Goal: Contribute content: Contribute content

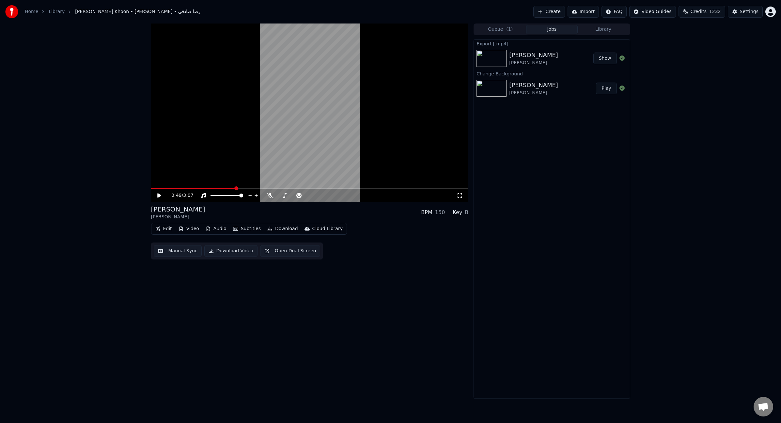
click at [561, 12] on button "Create" at bounding box center [549, 12] width 32 height 12
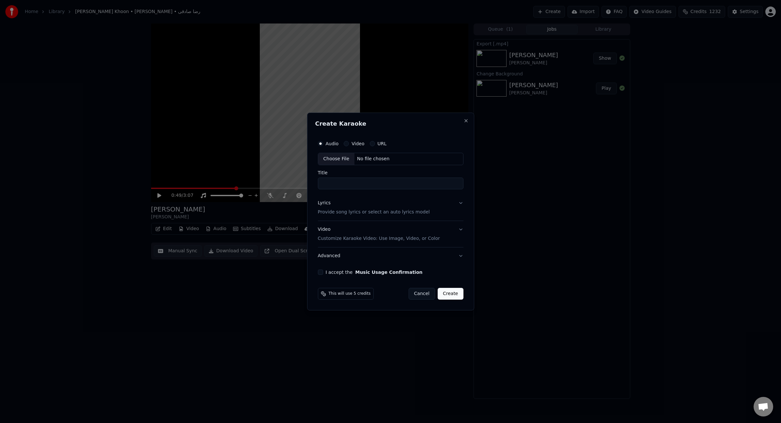
click at [333, 159] on div "Choose File" at bounding box center [336, 159] width 37 height 12
type input "**********"
click at [321, 273] on button "I accept the Music Usage Confirmation" at bounding box center [318, 271] width 5 height 5
click at [321, 205] on div "Lyrics" at bounding box center [322, 203] width 13 height 7
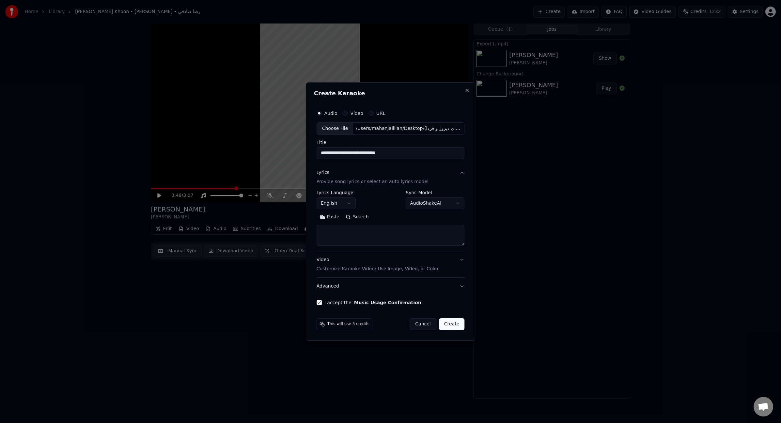
click at [366, 235] on textarea at bounding box center [390, 235] width 148 height 21
paste textarea "**********"
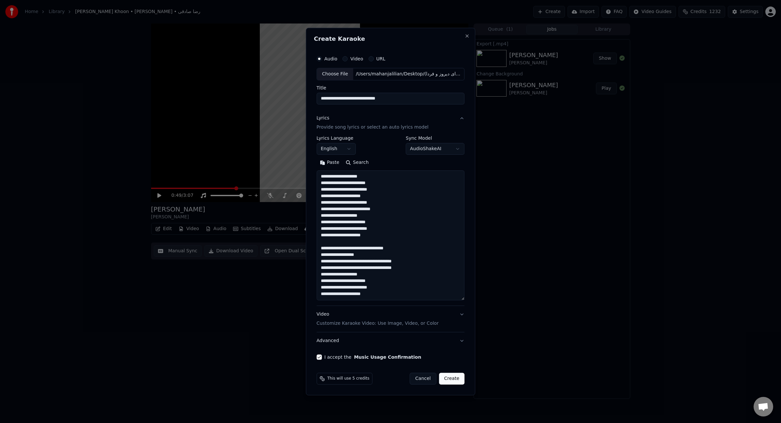
scroll to position [106, 0]
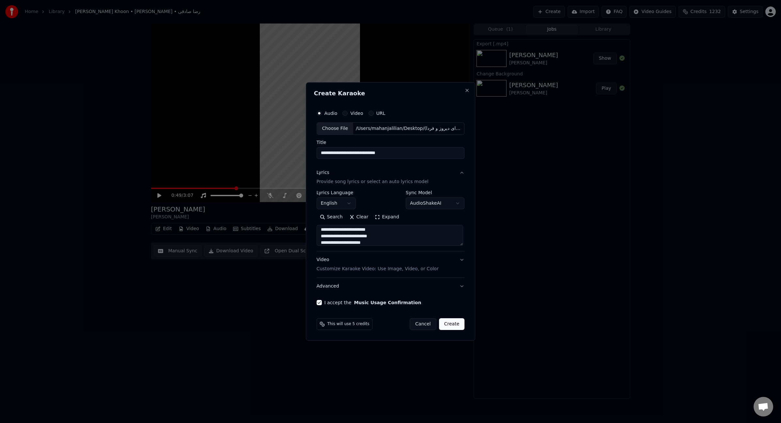
type textarea "**********"
click at [369, 152] on input "**********" at bounding box center [390, 153] width 148 height 12
drag, startPoint x: 323, startPoint y: 154, endPoint x: 320, endPoint y: 152, distance: 3.4
click at [320, 152] on input "**********" at bounding box center [390, 153] width 148 height 12
click at [320, 153] on input "**********" at bounding box center [390, 153] width 148 height 12
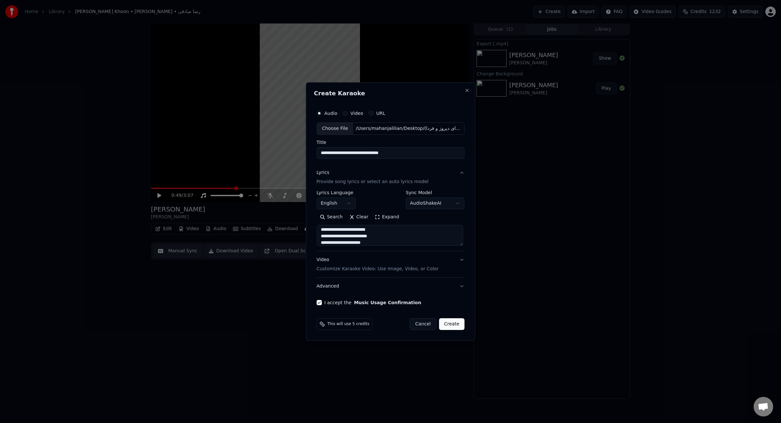
click at [319, 153] on input "**********" at bounding box center [390, 153] width 148 height 12
drag, startPoint x: 321, startPoint y: 153, endPoint x: 325, endPoint y: 154, distance: 3.6
click at [321, 153] on input "**********" at bounding box center [390, 153] width 148 height 12
click at [321, 154] on input "**********" at bounding box center [390, 153] width 148 height 12
drag, startPoint x: 320, startPoint y: 152, endPoint x: 320, endPoint y: 175, distance: 23.2
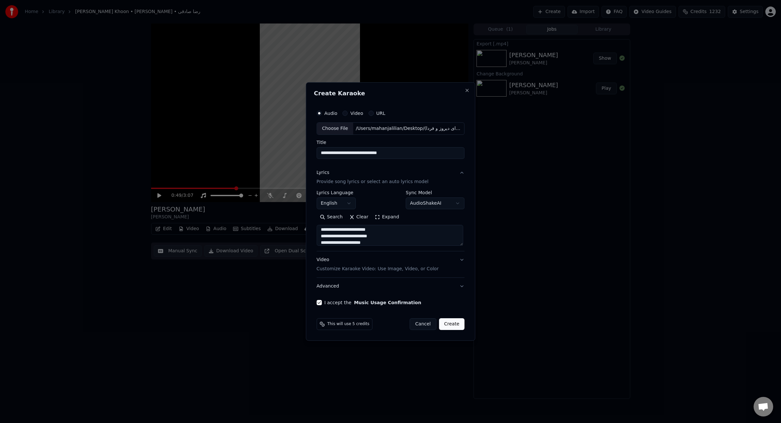
click at [320, 152] on input "**********" at bounding box center [390, 153] width 148 height 12
click at [368, 152] on input "**********" at bounding box center [390, 153] width 148 height 12
type input "**********"
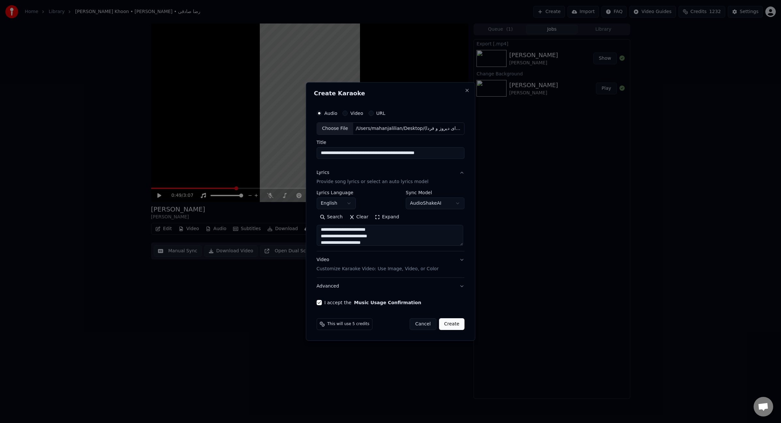
click at [452, 324] on button "Create" at bounding box center [452, 324] width 26 height 12
select select "**"
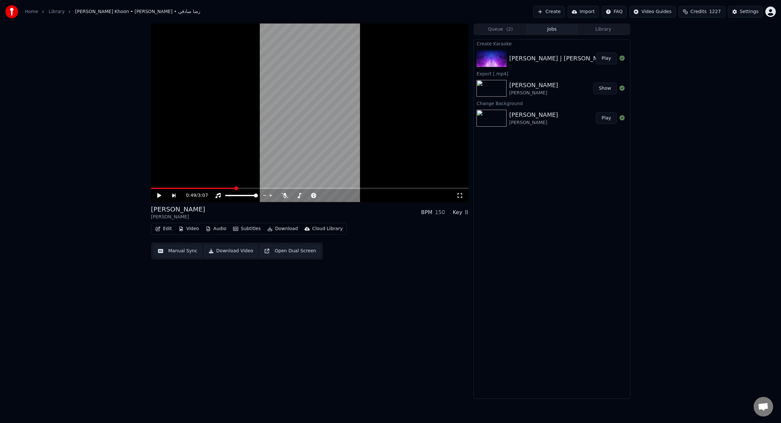
click at [609, 58] on button "Play" at bounding box center [606, 59] width 21 height 12
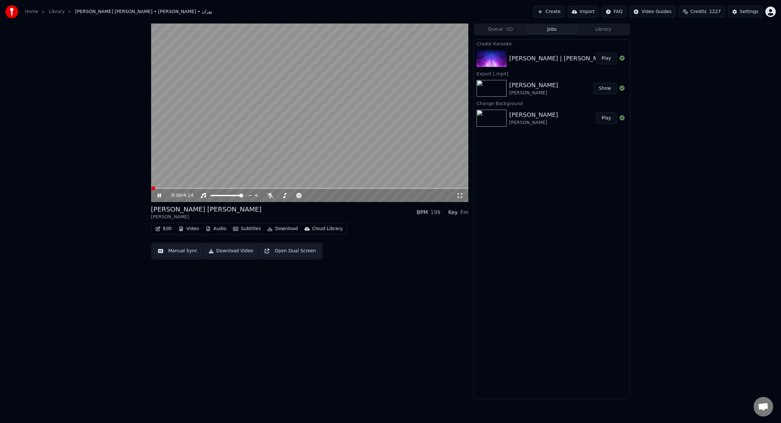
click at [188, 231] on button "Video" at bounding box center [189, 228] width 26 height 9
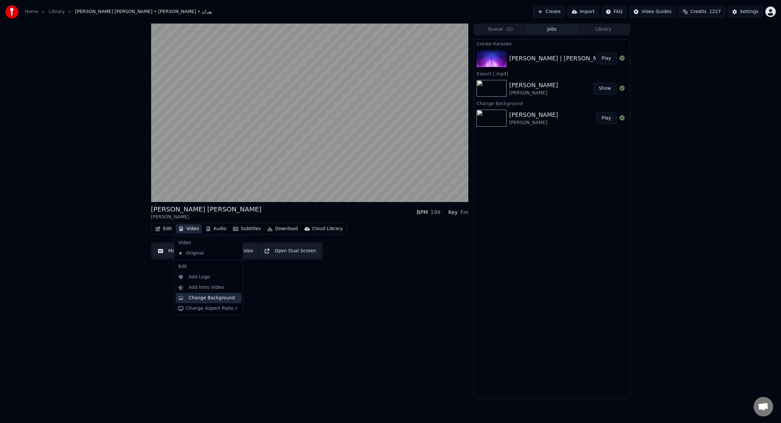
click at [211, 298] on div "Change Background" at bounding box center [212, 298] width 46 height 7
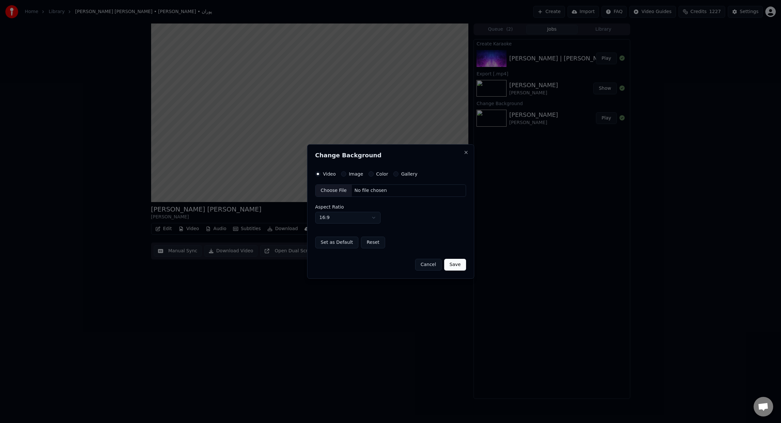
click at [428, 268] on button "Cancel" at bounding box center [428, 265] width 26 height 12
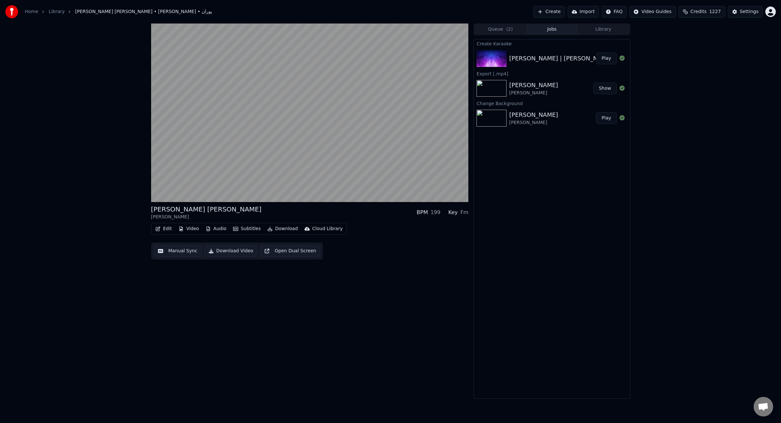
click at [191, 230] on button "Video" at bounding box center [189, 228] width 26 height 9
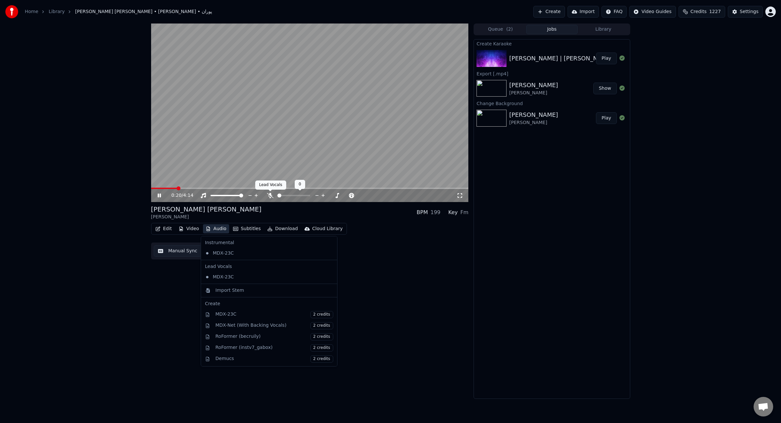
click at [270, 195] on icon at bounding box center [270, 195] width 7 height 5
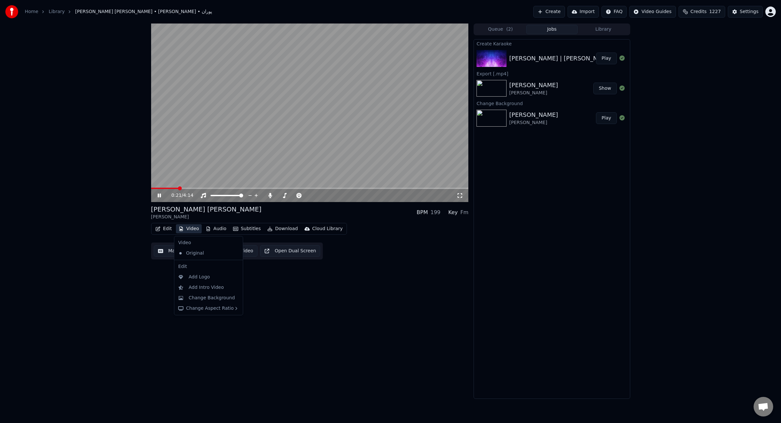
click at [190, 231] on button "Video" at bounding box center [189, 228] width 26 height 9
click at [195, 296] on div "Change Background" at bounding box center [212, 298] width 46 height 7
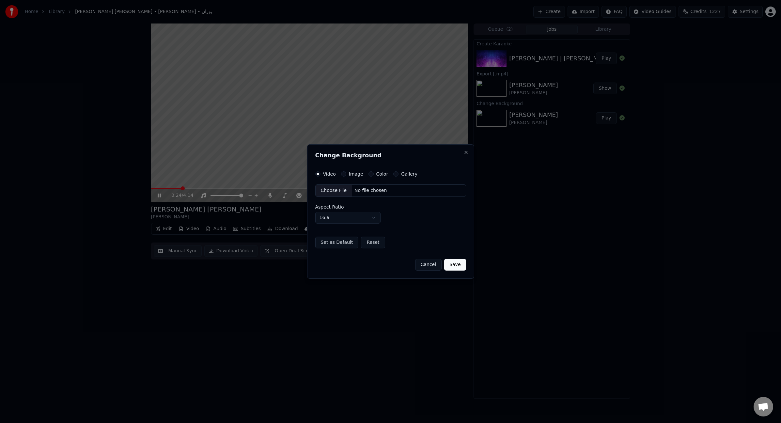
click at [342, 174] on button "Image" at bounding box center [343, 173] width 5 height 5
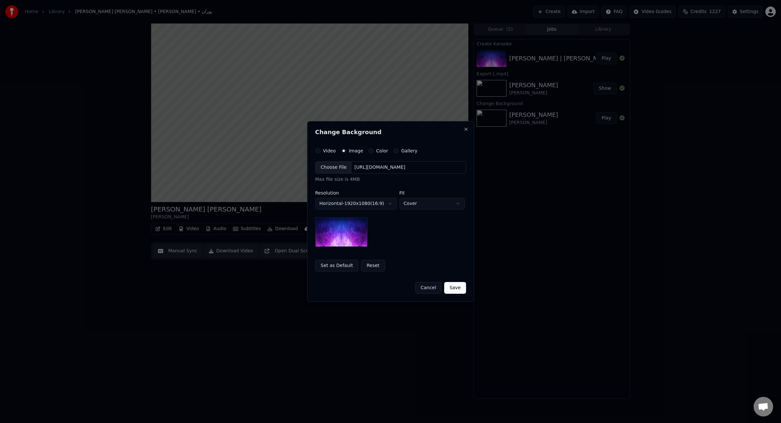
click at [336, 172] on div "Choose File" at bounding box center [333, 167] width 37 height 12
click at [451, 286] on button "Save" at bounding box center [455, 288] width 22 height 12
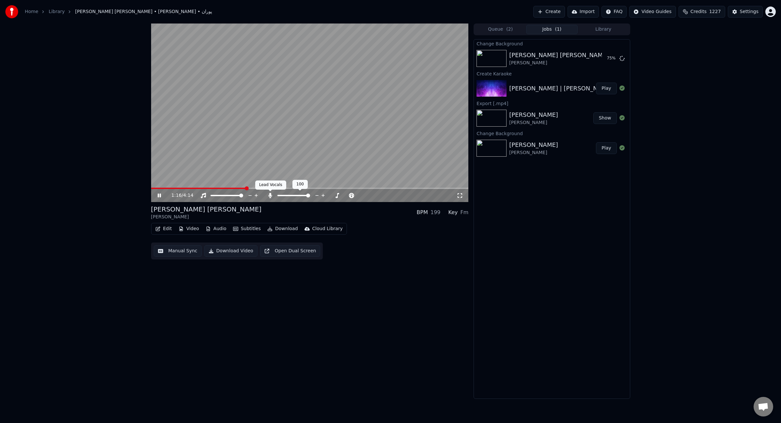
click at [271, 198] on icon at bounding box center [270, 195] width 7 height 5
click at [271, 194] on icon at bounding box center [270, 195] width 7 height 5
click at [278, 189] on span at bounding box center [309, 188] width 317 height 1
click at [286, 189] on span at bounding box center [309, 188] width 317 height 1
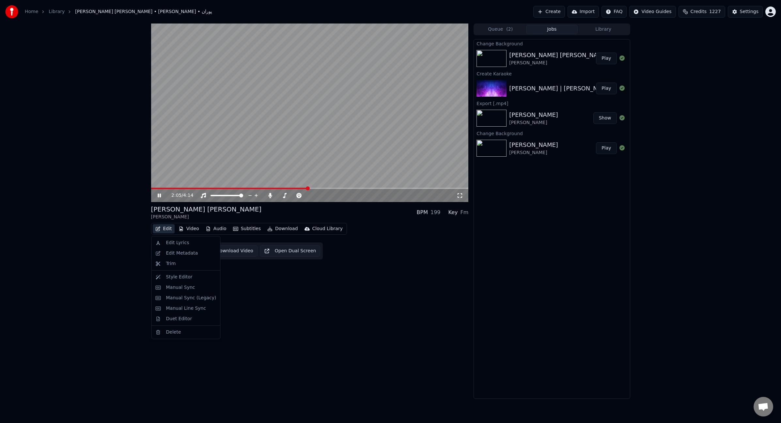
click at [168, 226] on button "Edit" at bounding box center [164, 228] width 22 height 9
click at [180, 244] on div "Edit Lyrics" at bounding box center [177, 242] width 23 height 7
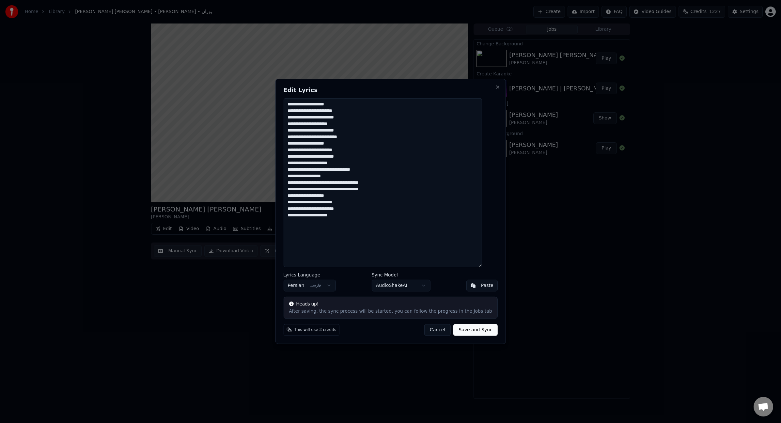
click at [448, 170] on textarea "**********" at bounding box center [382, 182] width 198 height 169
click at [464, 191] on textarea "**********" at bounding box center [382, 182] width 198 height 169
click at [445, 190] on textarea "**********" at bounding box center [382, 182] width 198 height 169
click at [456, 132] on textarea "**********" at bounding box center [382, 182] width 198 height 169
click at [459, 139] on textarea "**********" at bounding box center [382, 182] width 198 height 169
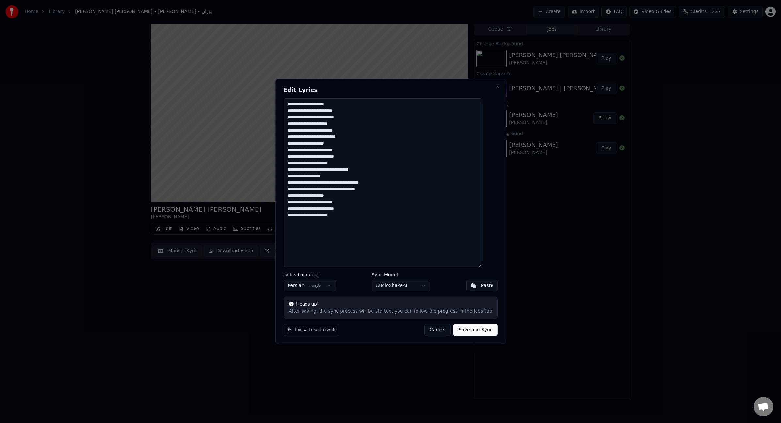
click at [459, 117] on textarea "**********" at bounding box center [382, 182] width 198 height 169
click at [459, 157] on textarea "**********" at bounding box center [382, 182] width 198 height 169
click at [470, 193] on textarea "**********" at bounding box center [382, 182] width 198 height 169
click at [439, 332] on button "Cancel" at bounding box center [437, 330] width 26 height 12
type textarea "**********"
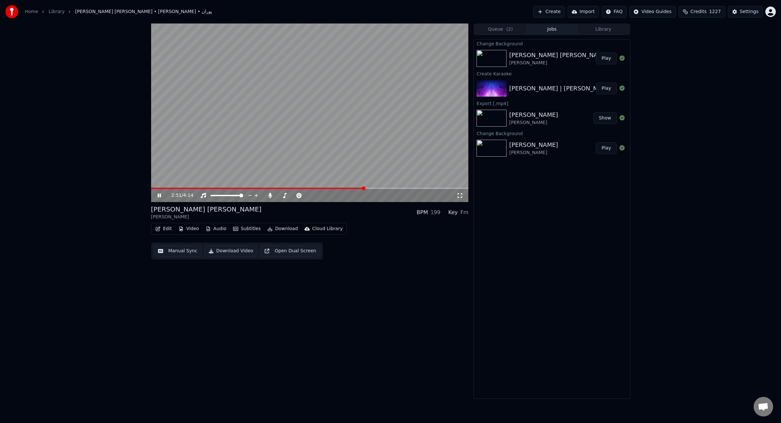
click at [377, 189] on span at bounding box center [309, 188] width 317 height 1
click at [384, 188] on span at bounding box center [309, 188] width 317 height 1
click at [393, 188] on span at bounding box center [309, 188] width 317 height 1
click at [161, 195] on icon at bounding box center [163, 195] width 15 height 5
click at [156, 196] on icon at bounding box center [163, 195] width 15 height 5
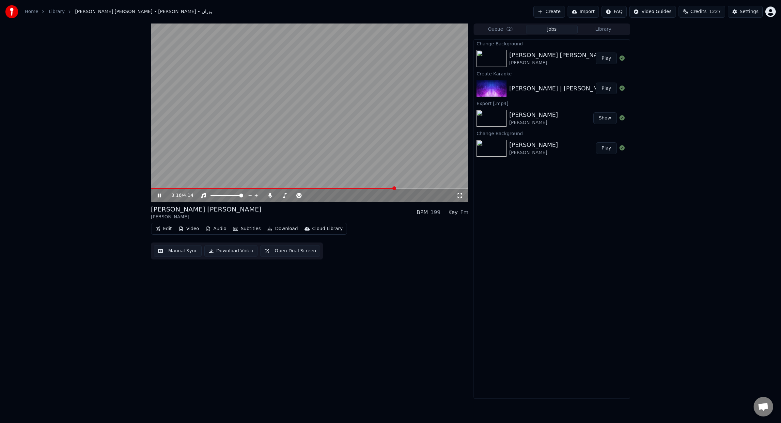
click at [165, 230] on button "Edit" at bounding box center [164, 228] width 22 height 9
click at [164, 231] on button "Edit" at bounding box center [164, 228] width 22 height 9
click at [166, 231] on button "Edit" at bounding box center [164, 228] width 22 height 9
click at [172, 242] on div "Edit Lyrics" at bounding box center [177, 242] width 23 height 7
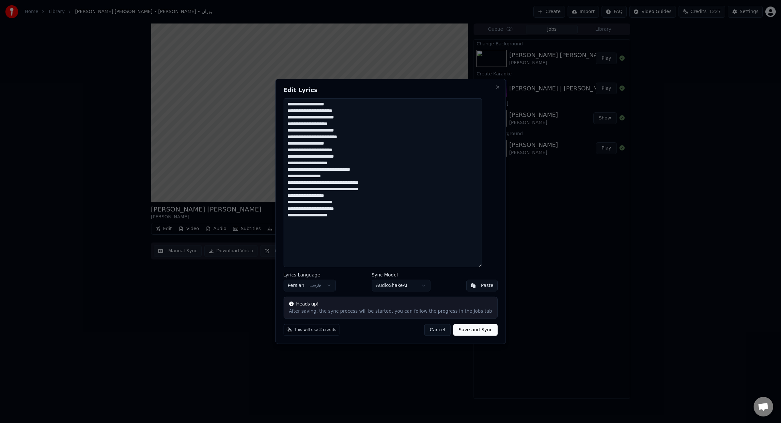
click at [419, 172] on textarea "**********" at bounding box center [382, 182] width 198 height 169
click at [458, 194] on textarea "**********" at bounding box center [382, 182] width 198 height 169
drag, startPoint x: 485, startPoint y: 169, endPoint x: 395, endPoint y: 223, distance: 104.5
click at [395, 223] on textarea "**********" at bounding box center [382, 182] width 198 height 169
click at [442, 230] on textarea "**********" at bounding box center [382, 182] width 198 height 169
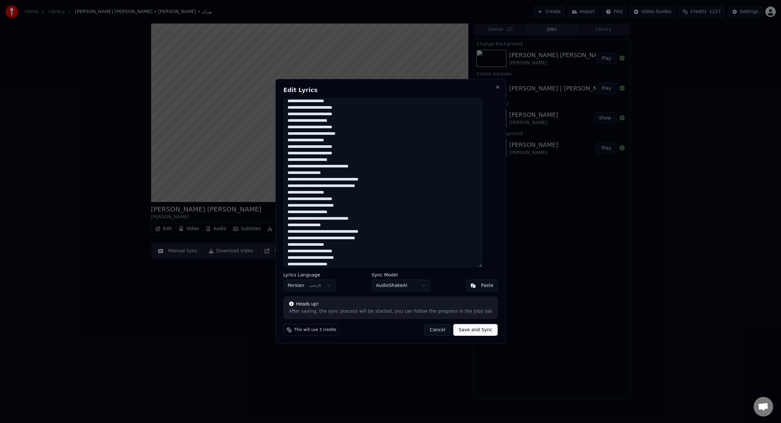
scroll to position [6, 0]
type textarea "**********"
click at [471, 331] on button "Save and Sync" at bounding box center [475, 330] width 44 height 12
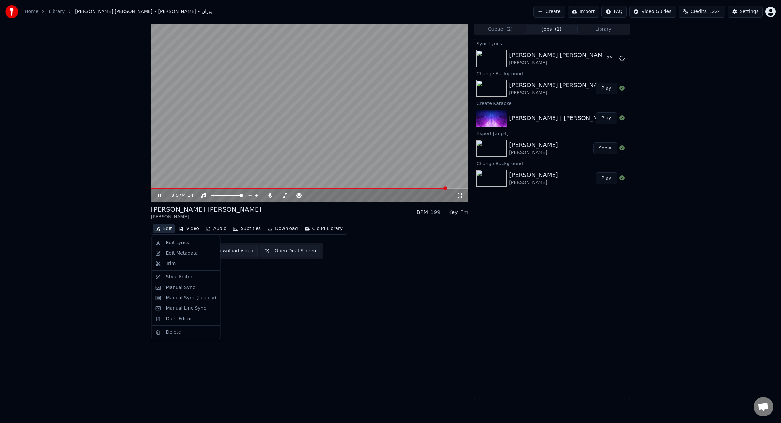
click at [162, 231] on button "Edit" at bounding box center [164, 228] width 22 height 9
click at [170, 241] on div "Edit Lyrics" at bounding box center [177, 242] width 23 height 7
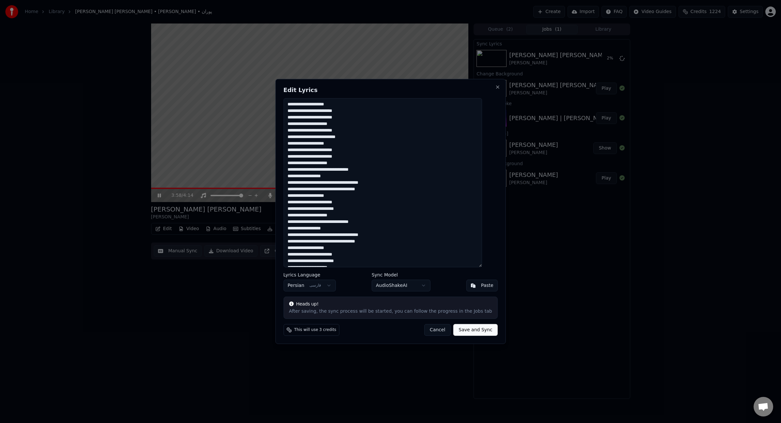
click at [417, 163] on textarea "**********" at bounding box center [382, 182] width 198 height 169
click at [434, 328] on button "Cancel" at bounding box center [437, 330] width 26 height 12
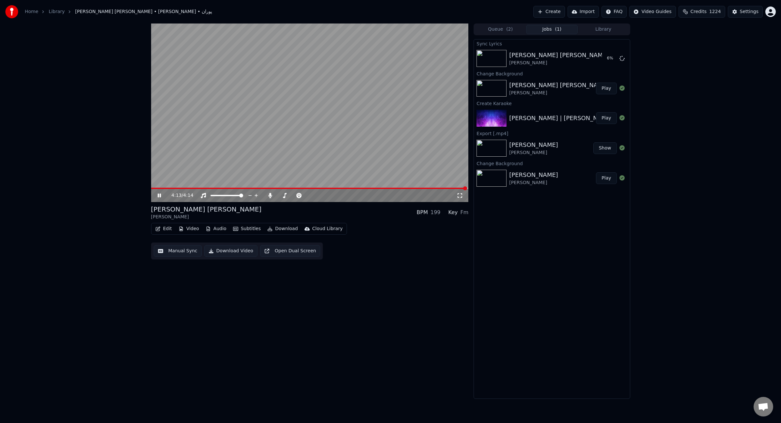
click at [337, 114] on video at bounding box center [309, 112] width 317 height 178
click at [609, 91] on button "Play" at bounding box center [606, 89] width 21 height 12
click at [182, 188] on span at bounding box center [309, 188] width 317 height 1
click at [196, 188] on span at bounding box center [309, 188] width 317 height 1
click at [164, 231] on button "Edit" at bounding box center [164, 228] width 22 height 9
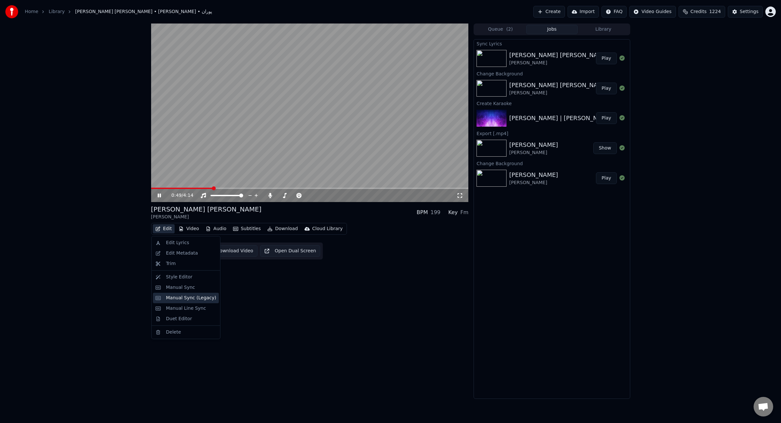
click at [191, 298] on div "Manual Sync (Legacy)" at bounding box center [191, 298] width 50 height 7
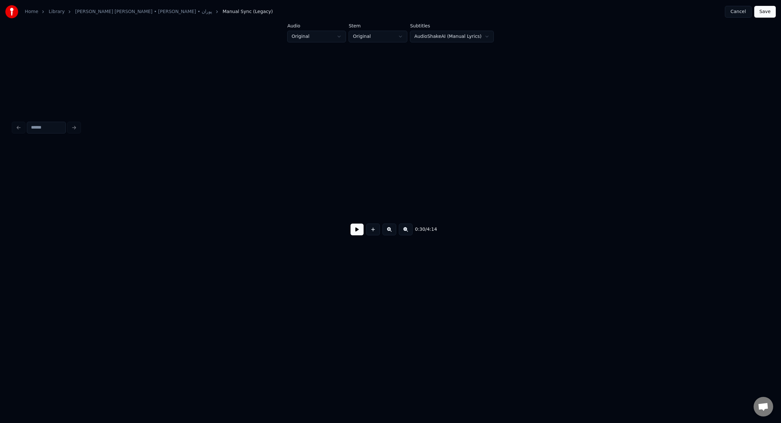
scroll to position [0, 1493]
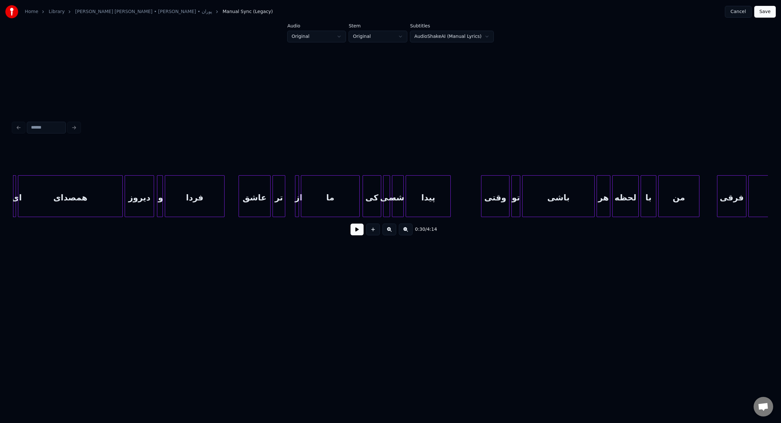
click at [239, 200] on div at bounding box center [240, 195] width 2 height 41
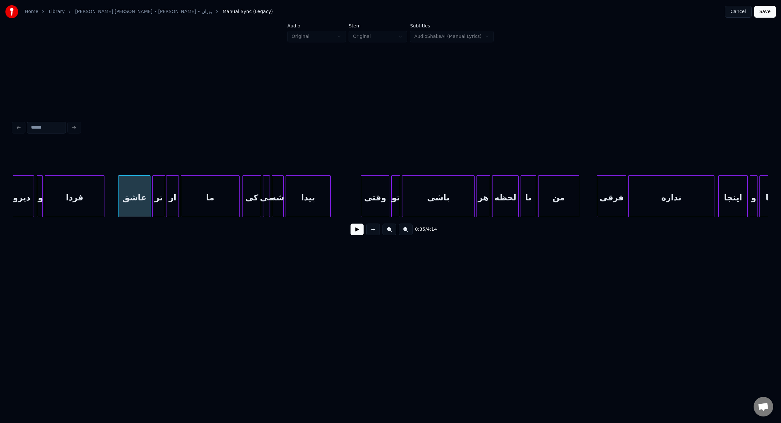
click at [166, 201] on div at bounding box center [167, 195] width 2 height 41
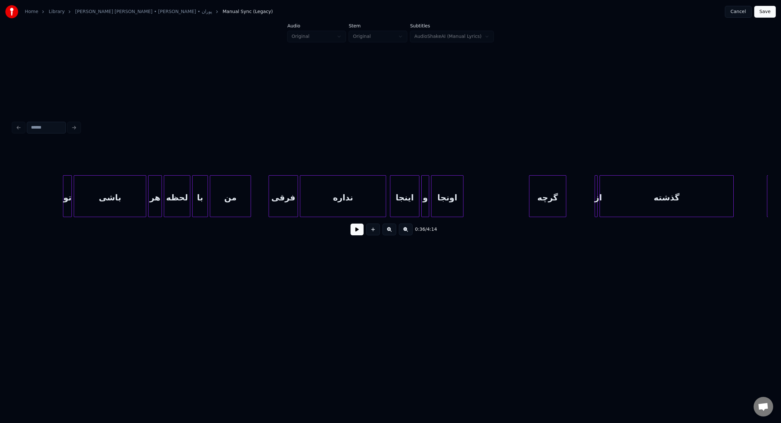
scroll to position [0, 2058]
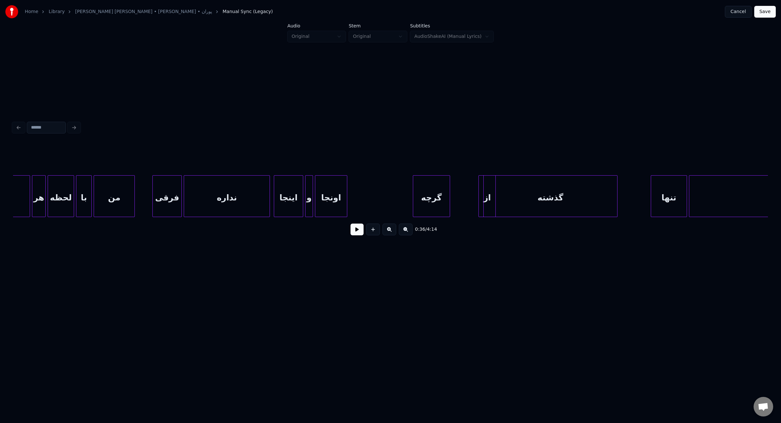
click at [454, 203] on div "از" at bounding box center [460, 197] width 19 height 44
click at [482, 205] on div at bounding box center [481, 195] width 2 height 41
click at [356, 235] on button at bounding box center [356, 229] width 13 height 12
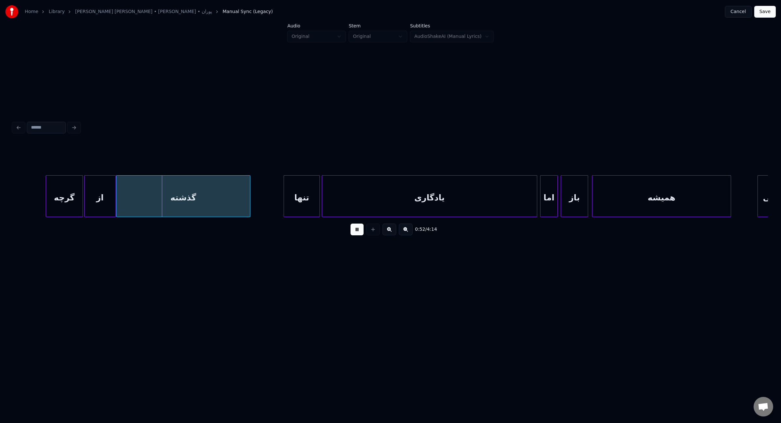
scroll to position [0, 2451]
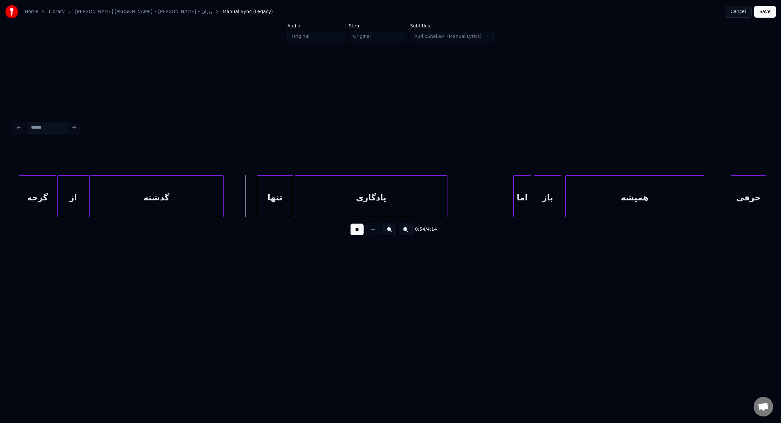
click at [446, 198] on div at bounding box center [446, 195] width 2 height 41
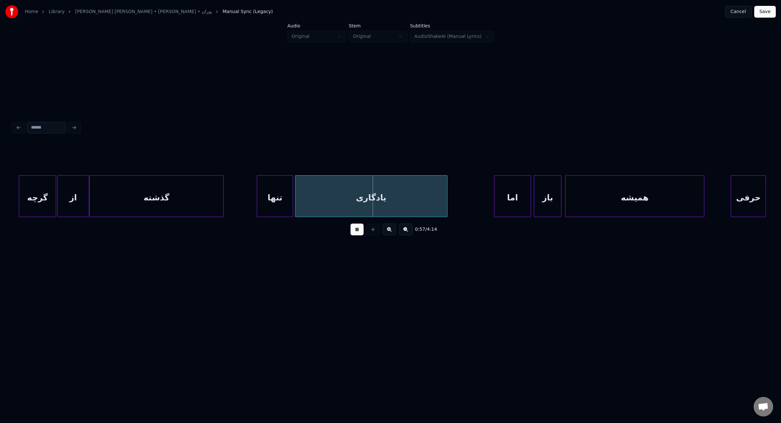
click at [494, 193] on div at bounding box center [495, 195] width 2 height 41
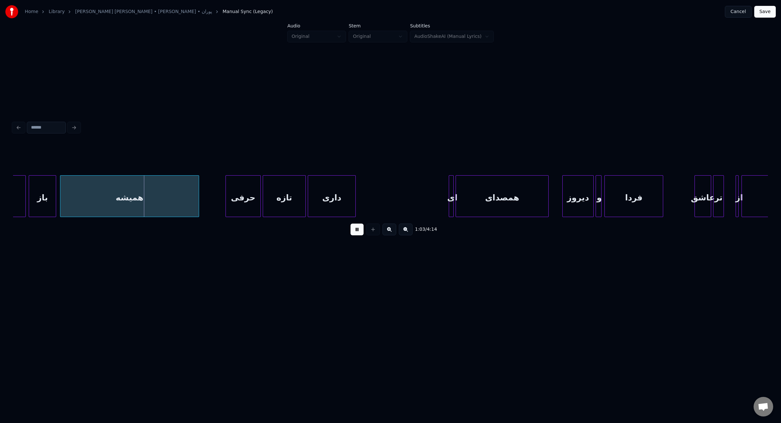
scroll to position [0, 2964]
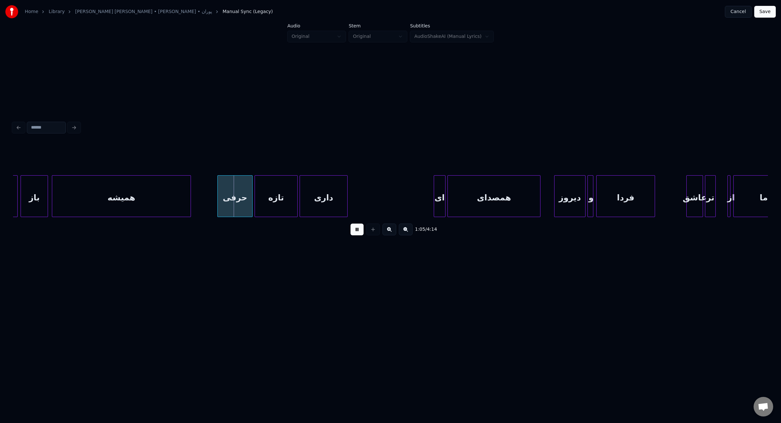
click at [434, 204] on div at bounding box center [435, 195] width 2 height 41
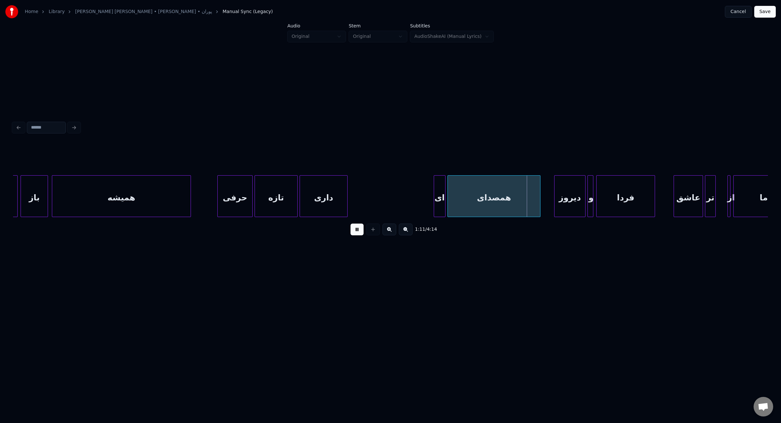
click at [674, 205] on div at bounding box center [675, 195] width 2 height 41
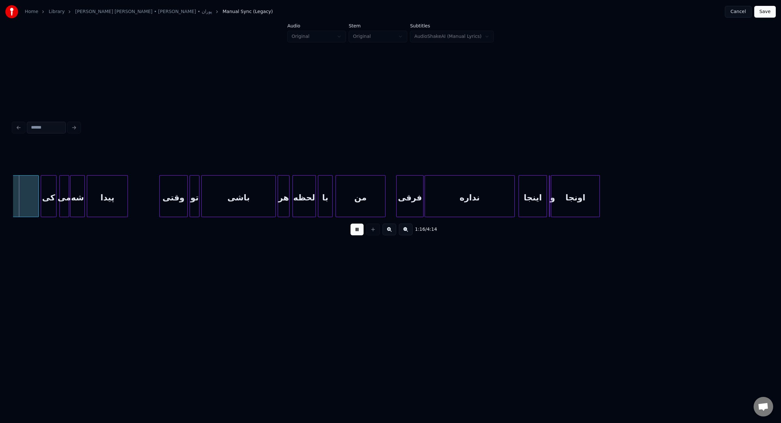
scroll to position [0, 3668]
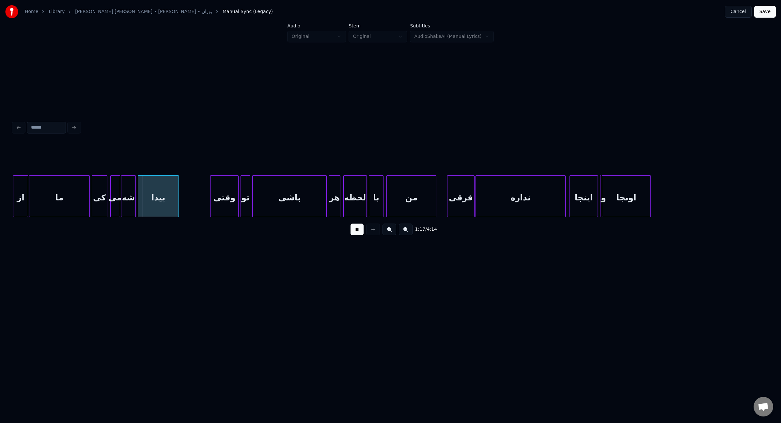
click at [27, 202] on div at bounding box center [27, 195] width 2 height 41
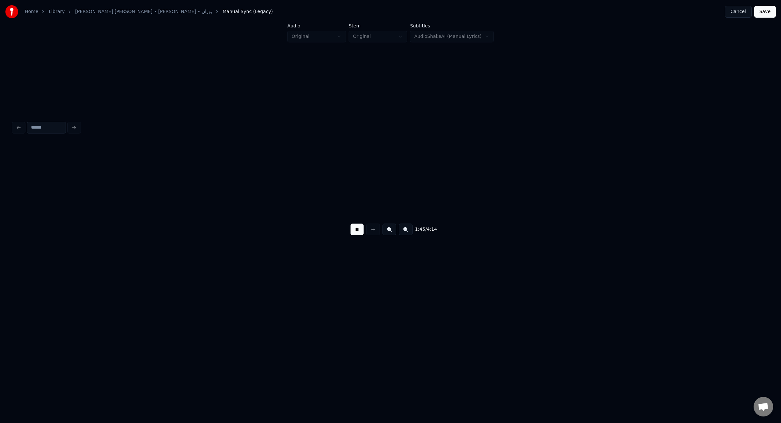
scroll to position [0, 5178]
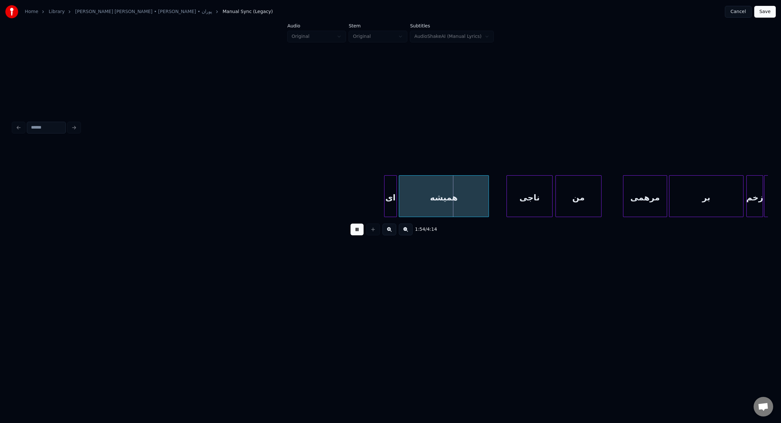
click at [387, 208] on div "ای" at bounding box center [390, 197] width 12 height 44
drag, startPoint x: 335, startPoint y: 220, endPoint x: 349, endPoint y: 218, distance: 13.5
click at [350, 218] on div "1:55 / 4:14" at bounding box center [390, 192] width 754 height 99
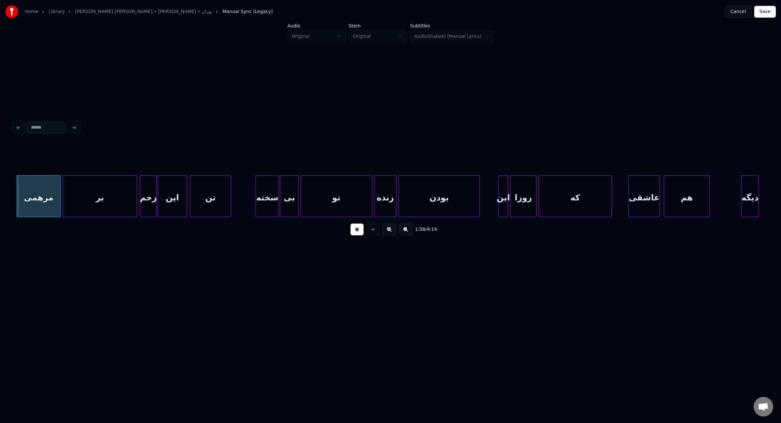
scroll to position [0, 5789]
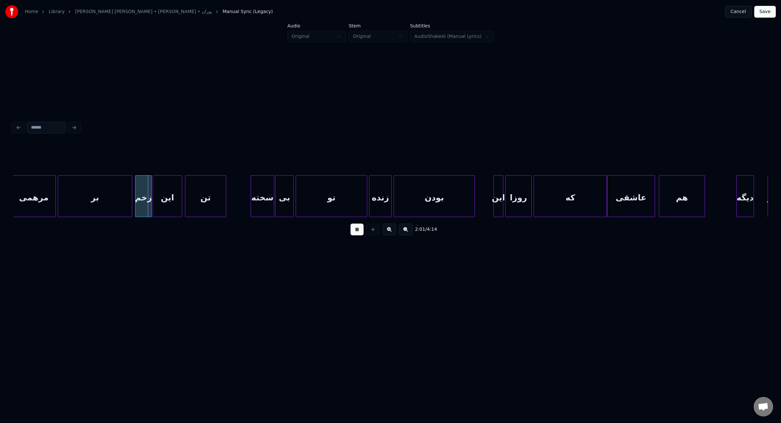
click at [607, 194] on div at bounding box center [608, 195] width 2 height 41
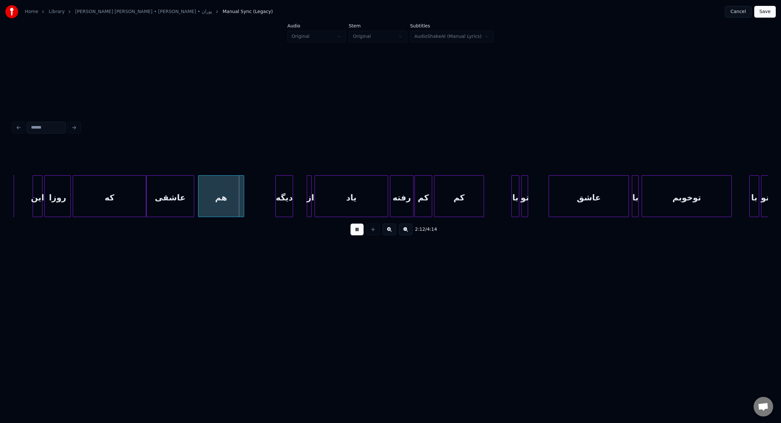
scroll to position [0, 6253]
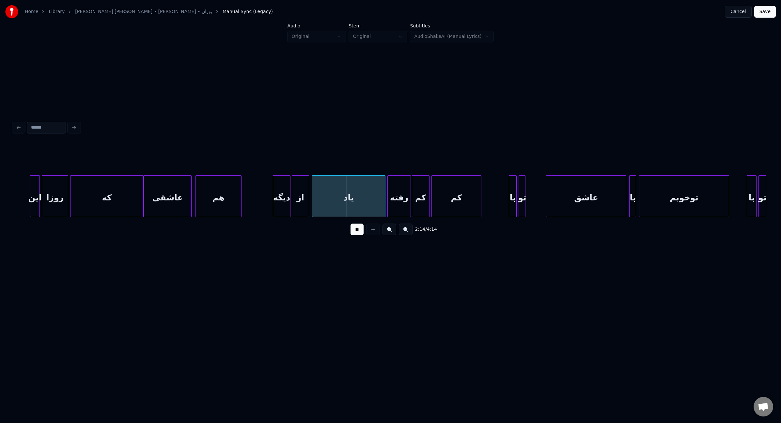
click at [292, 200] on div at bounding box center [293, 195] width 2 height 41
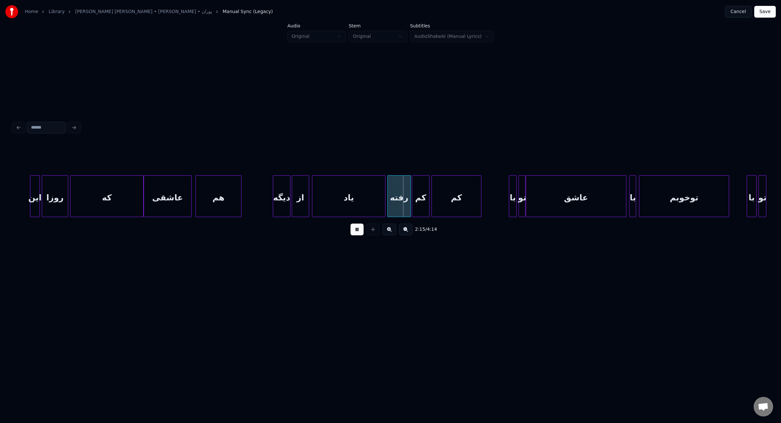
click at [526, 198] on div at bounding box center [527, 195] width 2 height 41
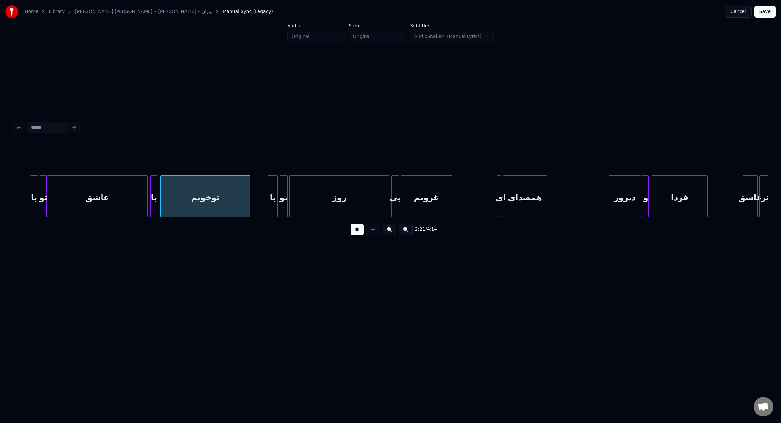
scroll to position [0, 6736]
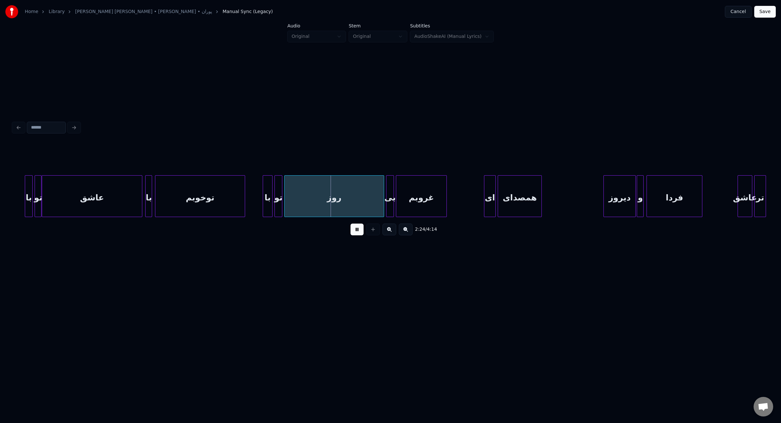
click at [484, 201] on div at bounding box center [485, 195] width 2 height 41
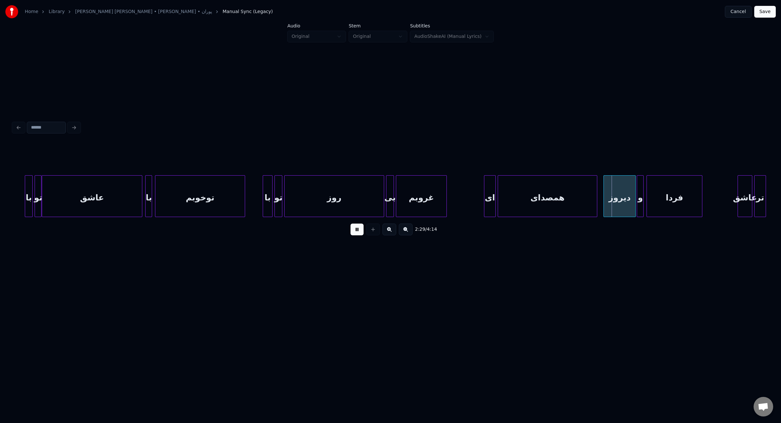
click at [596, 198] on div at bounding box center [596, 195] width 2 height 41
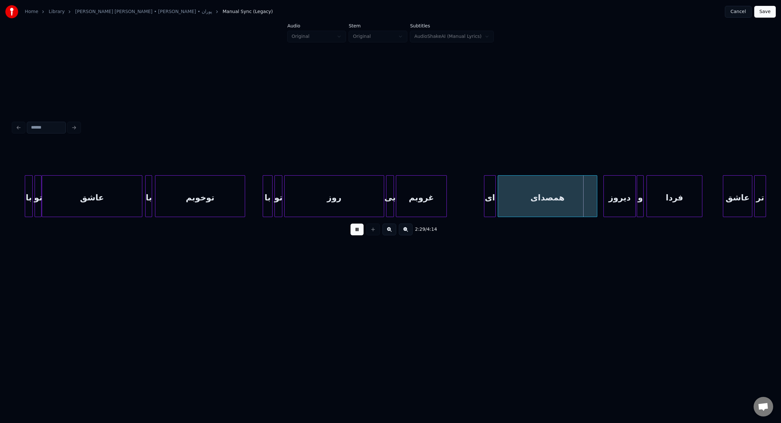
click at [723, 201] on div at bounding box center [724, 195] width 2 height 41
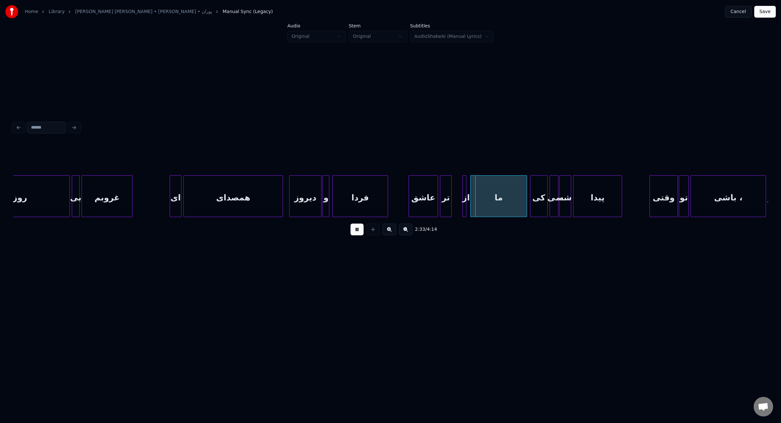
scroll to position [0, 7085]
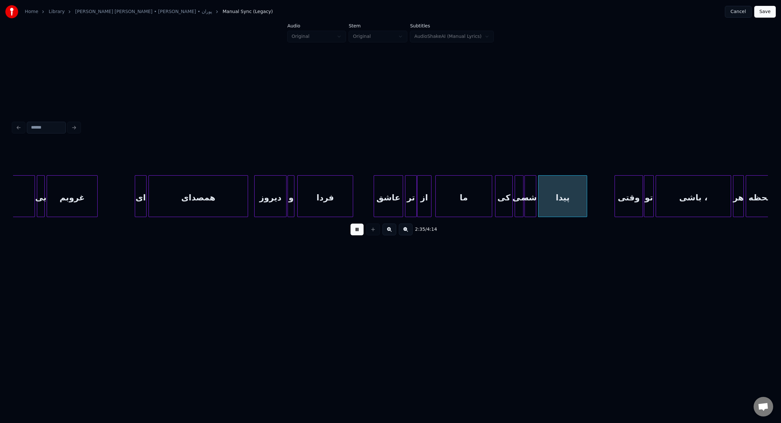
click at [417, 207] on div at bounding box center [418, 195] width 2 height 41
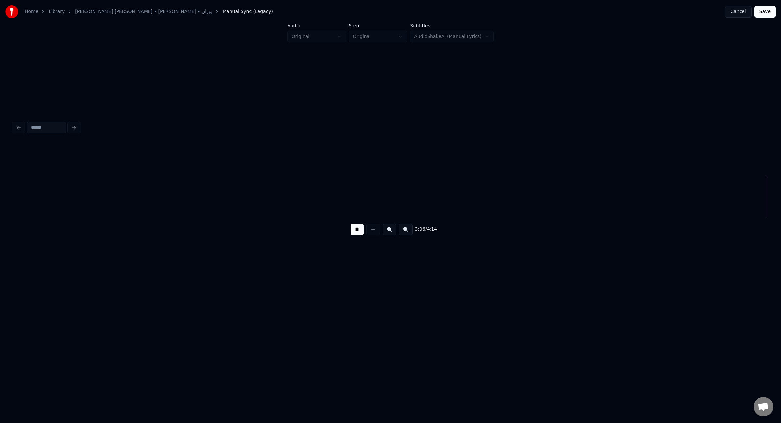
scroll to position [0, 9134]
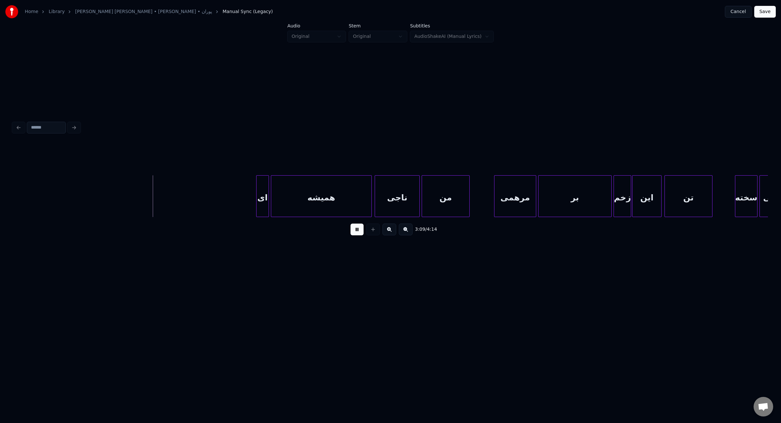
click at [256, 199] on div at bounding box center [257, 195] width 2 height 41
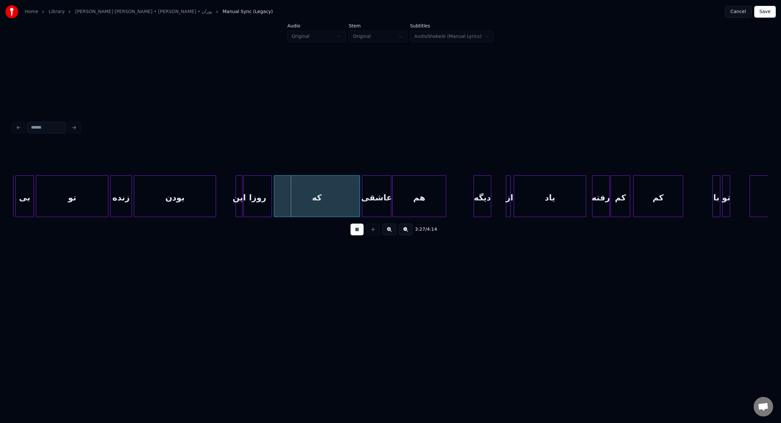
scroll to position [0, 9884]
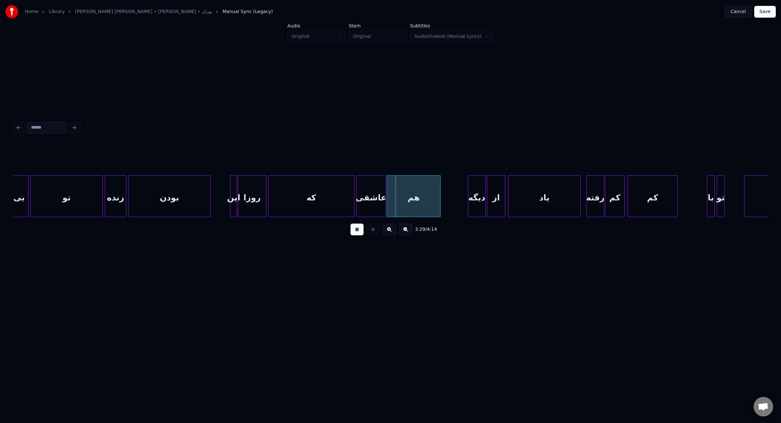
click at [487, 201] on div at bounding box center [488, 195] width 2 height 41
click at [726, 204] on div at bounding box center [726, 195] width 2 height 41
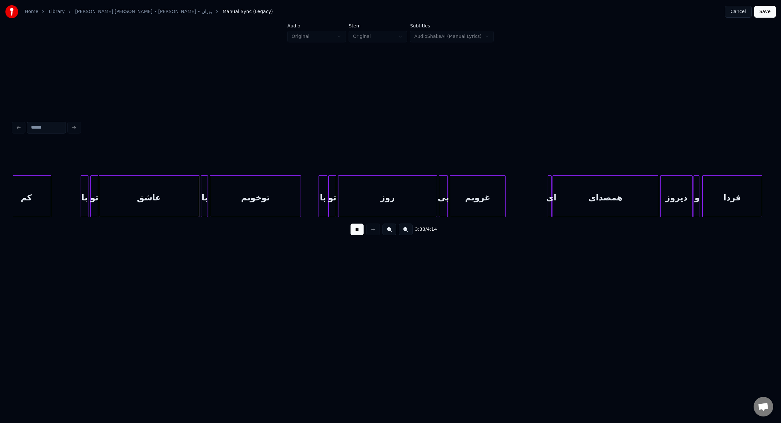
scroll to position [0, 10507]
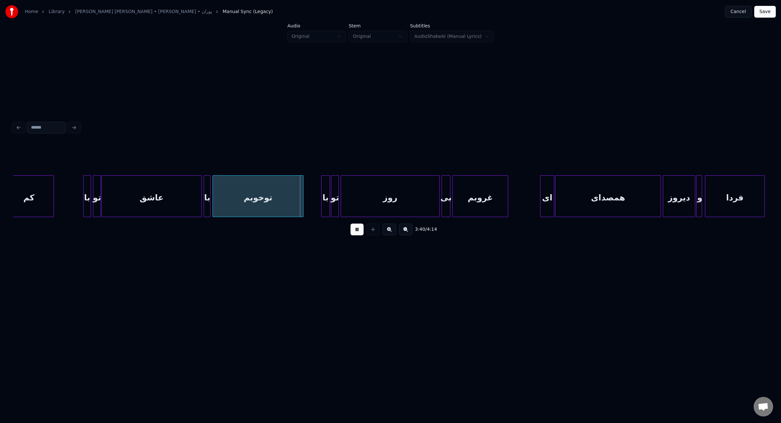
click at [540, 203] on div at bounding box center [541, 195] width 2 height 41
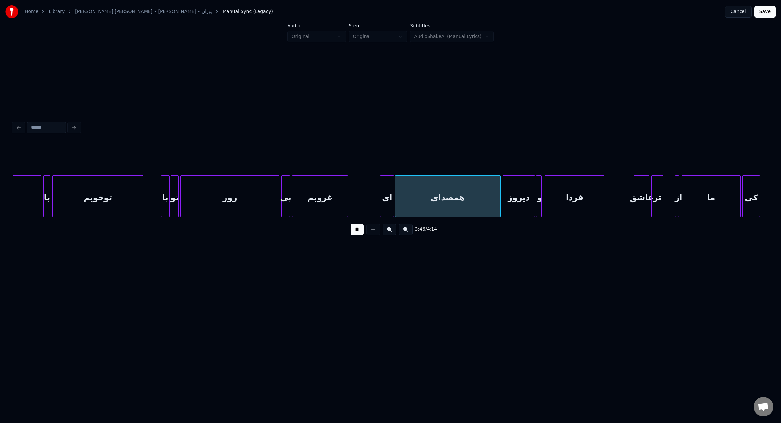
scroll to position [0, 10788]
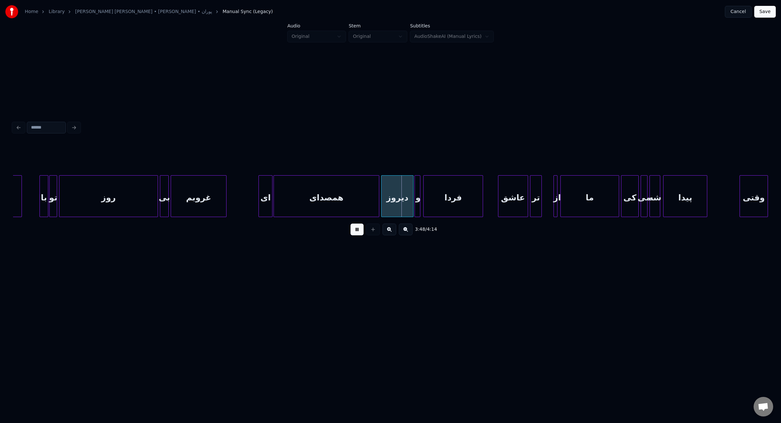
click at [498, 196] on div at bounding box center [499, 195] width 2 height 41
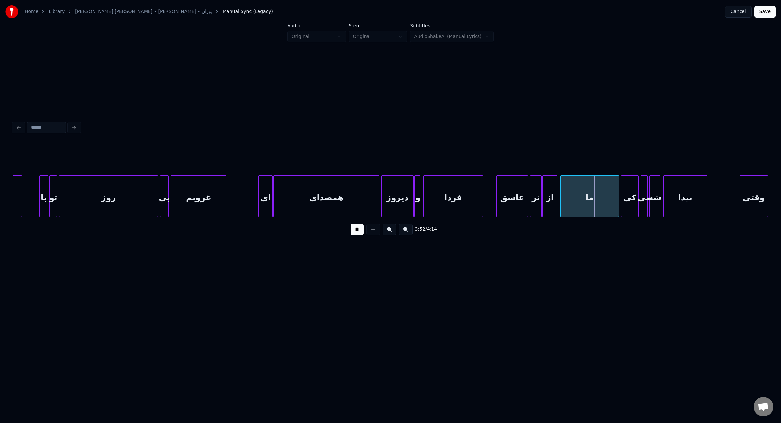
click at [542, 205] on div at bounding box center [543, 195] width 2 height 41
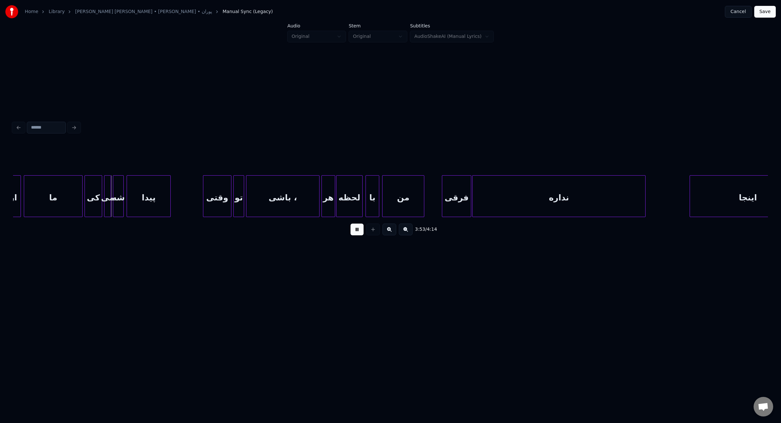
scroll to position [0, 11335]
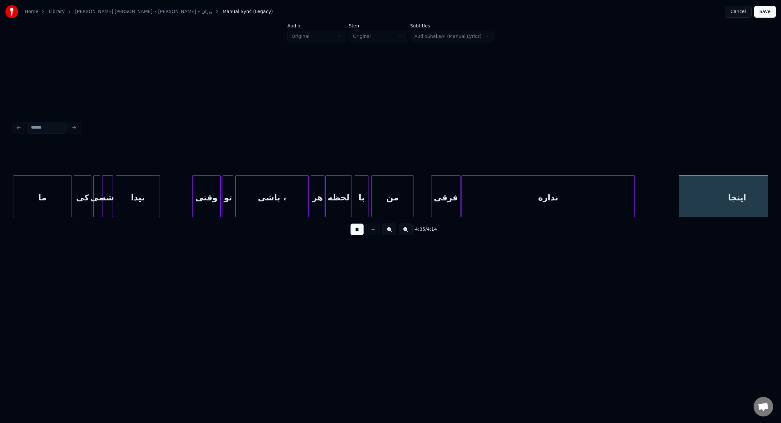
click at [359, 233] on button at bounding box center [356, 229] width 13 height 12
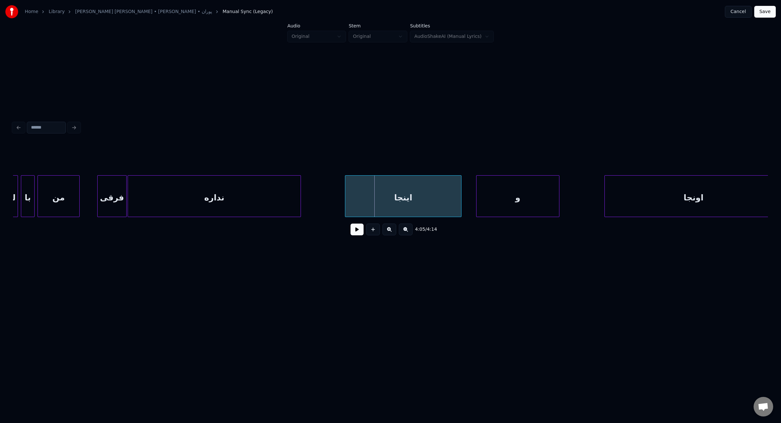
scroll to position [0, 11666]
click at [172, 192] on div at bounding box center [171, 195] width 2 height 41
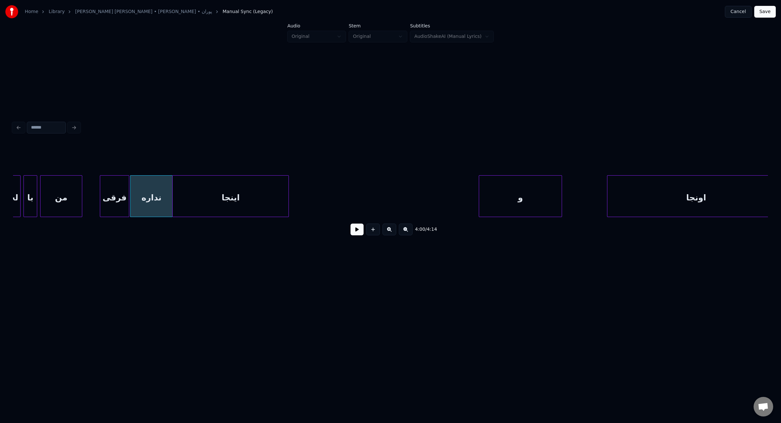
click at [231, 196] on div "اینجا" at bounding box center [231, 197] width 116 height 44
click at [220, 194] on div at bounding box center [220, 195] width 2 height 41
click at [292, 199] on div "و" at bounding box center [264, 197] width 83 height 44
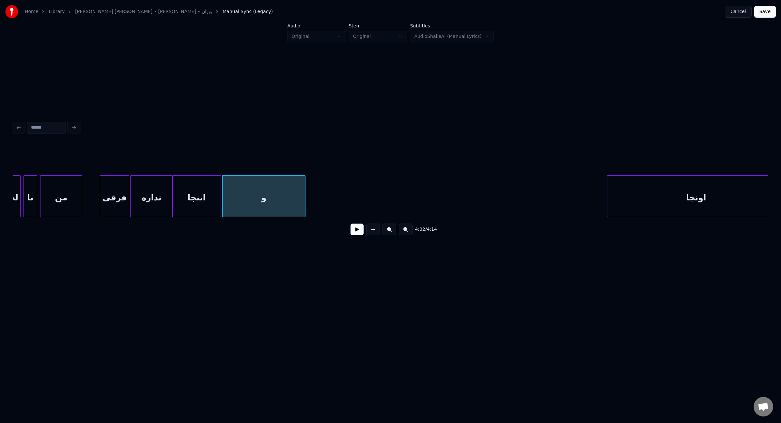
scroll to position [0, 11682]
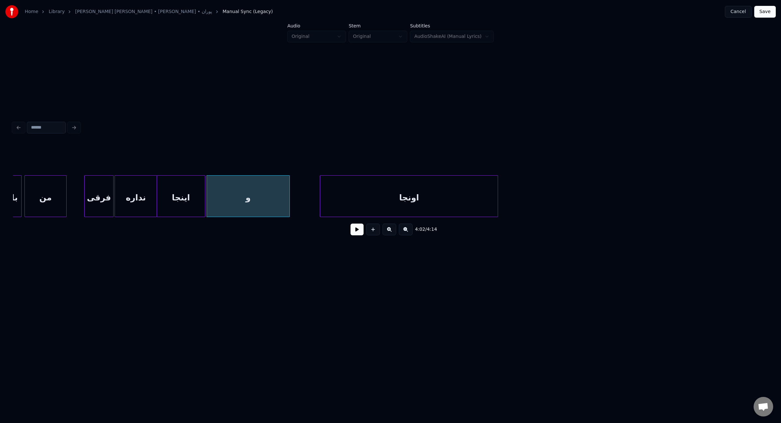
click at [434, 192] on div "اونجا" at bounding box center [408, 197] width 177 height 44
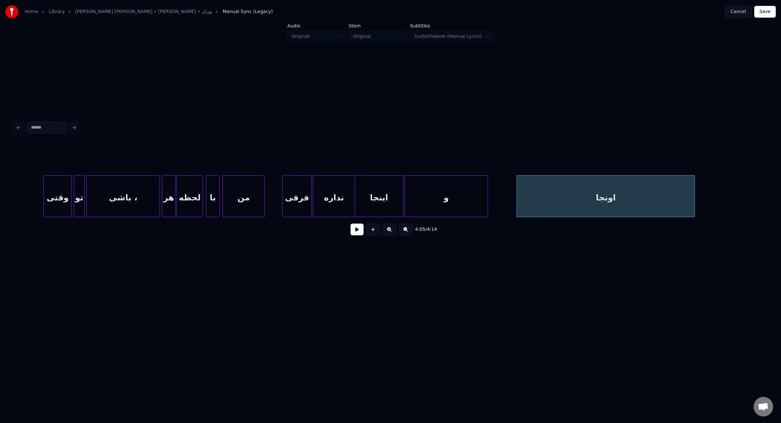
scroll to position [0, 11466]
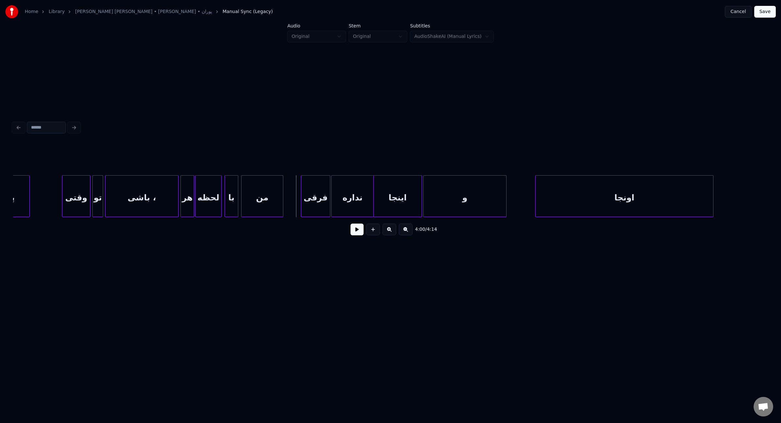
click at [356, 235] on button at bounding box center [356, 229] width 13 height 12
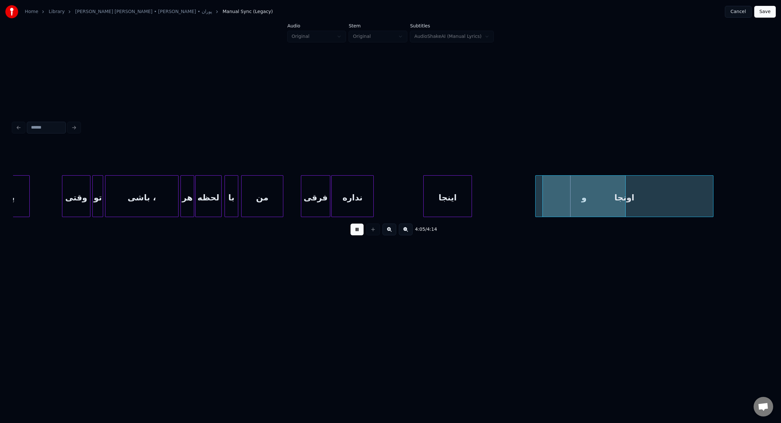
click at [453, 204] on div "اینجا" at bounding box center [447, 197] width 48 height 44
click at [402, 201] on div at bounding box center [402, 195] width 2 height 41
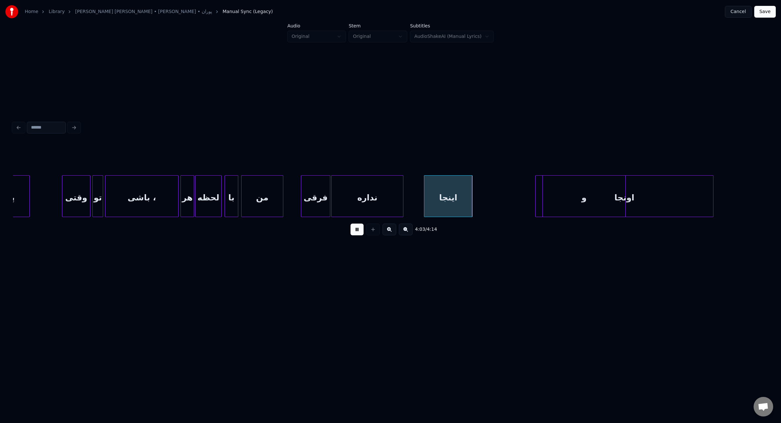
click at [441, 199] on div "اینجا" at bounding box center [448, 197] width 48 height 44
click at [421, 203] on div at bounding box center [420, 195] width 2 height 41
click at [451, 194] on div at bounding box center [451, 195] width 2 height 41
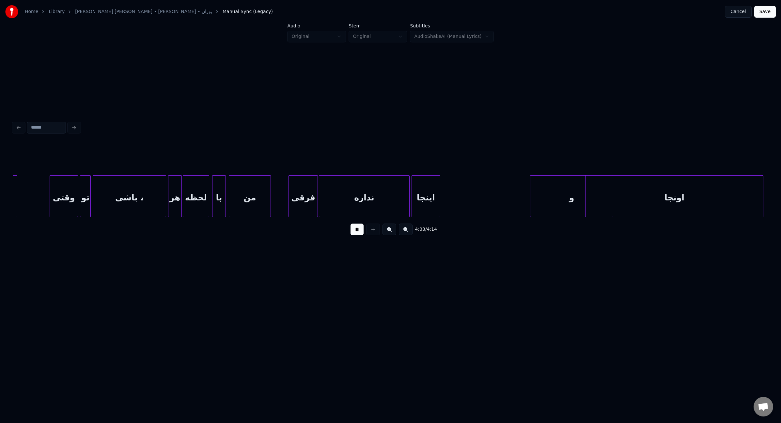
click at [625, 184] on div "اونجا" at bounding box center [673, 197] width 177 height 44
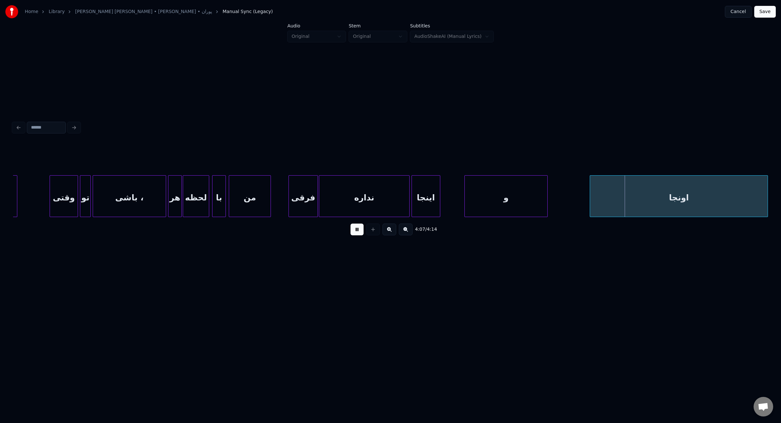
click at [471, 200] on div "و" at bounding box center [505, 197] width 83 height 44
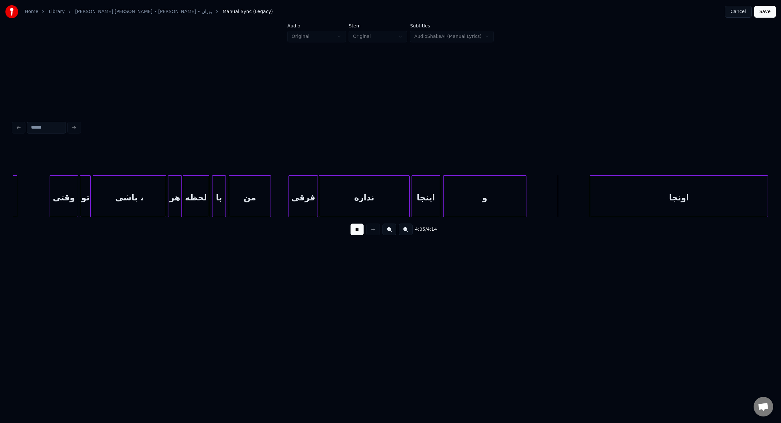
click at [502, 200] on div "و" at bounding box center [484, 197] width 83 height 44
click at [449, 197] on div at bounding box center [450, 195] width 2 height 41
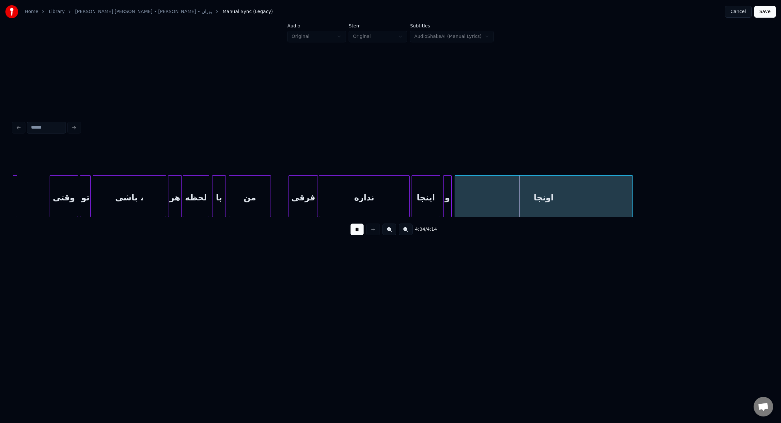
click at [498, 193] on div "اونجا" at bounding box center [543, 197] width 177 height 44
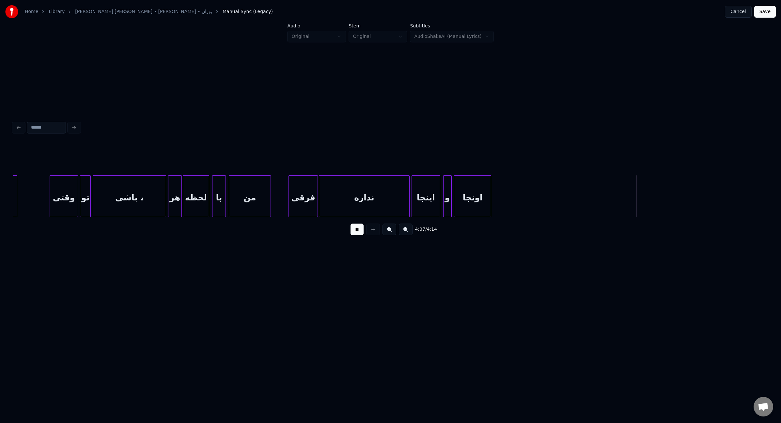
click at [490, 194] on div at bounding box center [490, 195] width 2 height 41
click at [764, 15] on button "Save" at bounding box center [765, 12] width 22 height 12
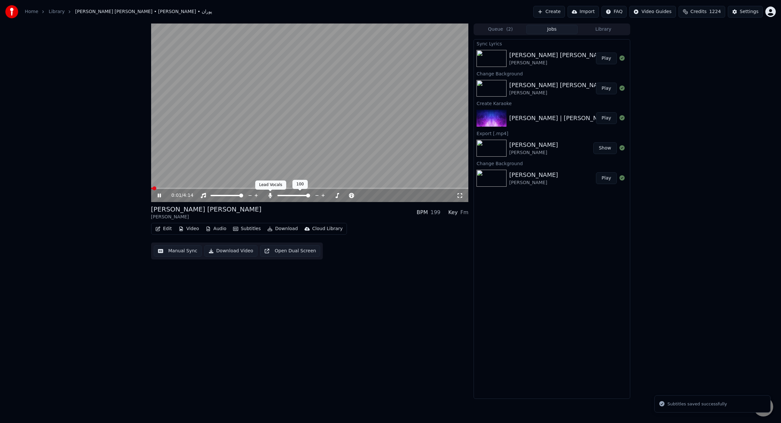
click at [271, 195] on icon at bounding box center [270, 195] width 4 height 5
click at [259, 144] on video at bounding box center [309, 112] width 317 height 178
click at [282, 230] on button "Download" at bounding box center [283, 228] width 36 height 9
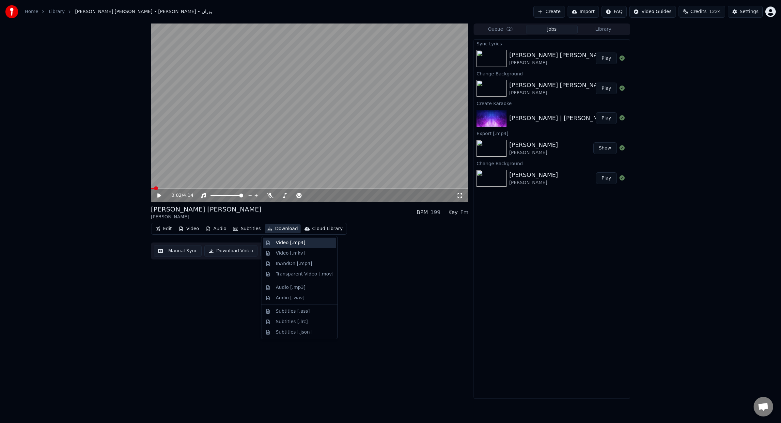
click at [288, 241] on div "Video [.mp4]" at bounding box center [290, 242] width 29 height 7
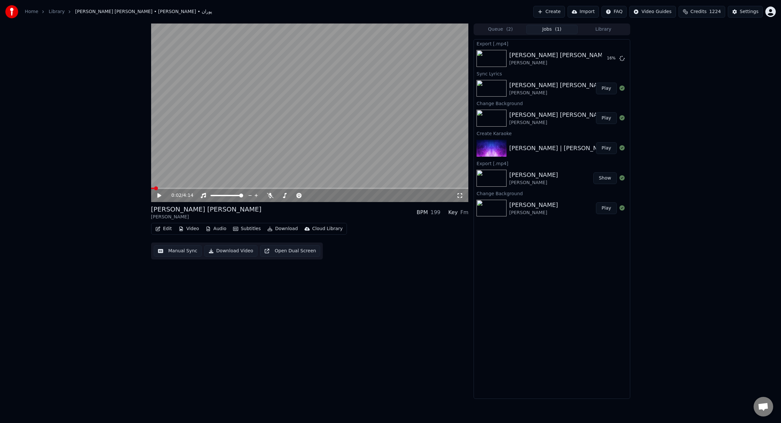
click at [156, 197] on icon at bounding box center [163, 195] width 15 height 5
click at [176, 189] on span at bounding box center [309, 188] width 317 height 1
click at [442, 188] on span at bounding box center [309, 188] width 317 height 1
click at [261, 188] on span at bounding box center [302, 188] width 303 height 1
click at [272, 188] on span at bounding box center [309, 188] width 317 height 1
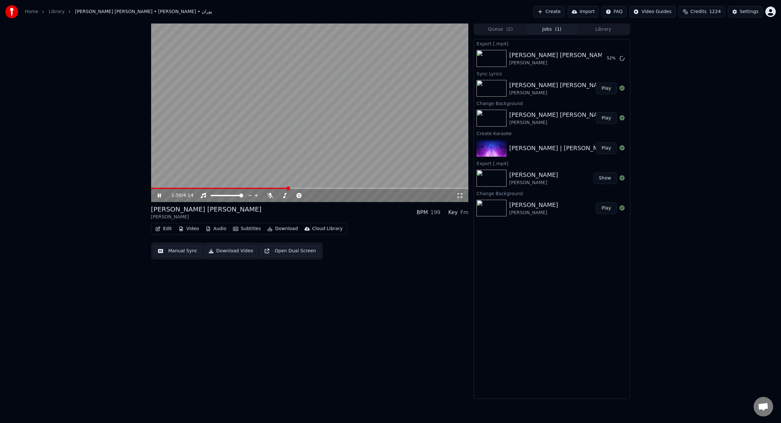
click at [288, 188] on span at bounding box center [309, 188] width 317 height 1
click at [302, 189] on span at bounding box center [309, 188] width 317 height 1
click at [399, 189] on span at bounding box center [309, 188] width 317 height 1
click at [160, 197] on icon at bounding box center [159, 195] width 3 height 4
click at [169, 230] on button "Edit" at bounding box center [164, 228] width 22 height 9
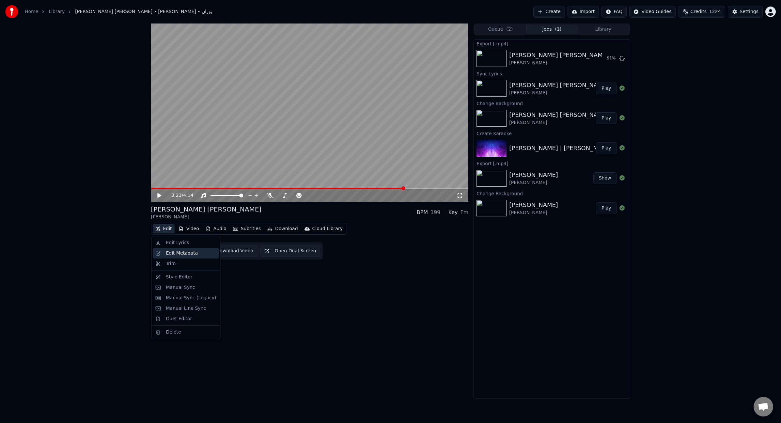
click at [176, 257] on div "Edit Metadata" at bounding box center [186, 253] width 66 height 10
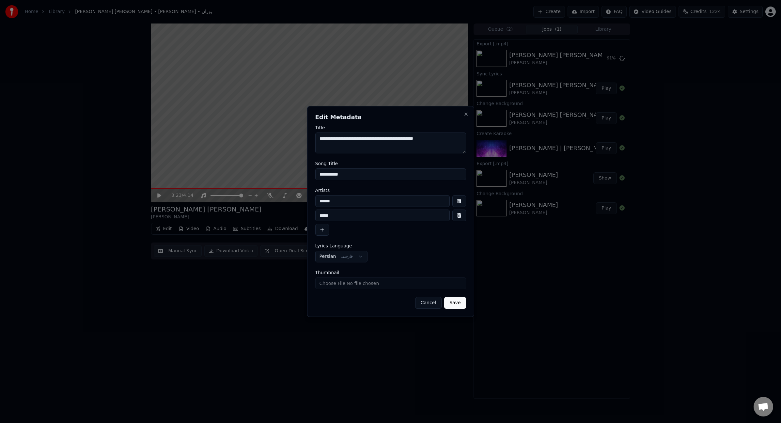
click at [360, 137] on textarea "**********" at bounding box center [390, 142] width 151 height 21
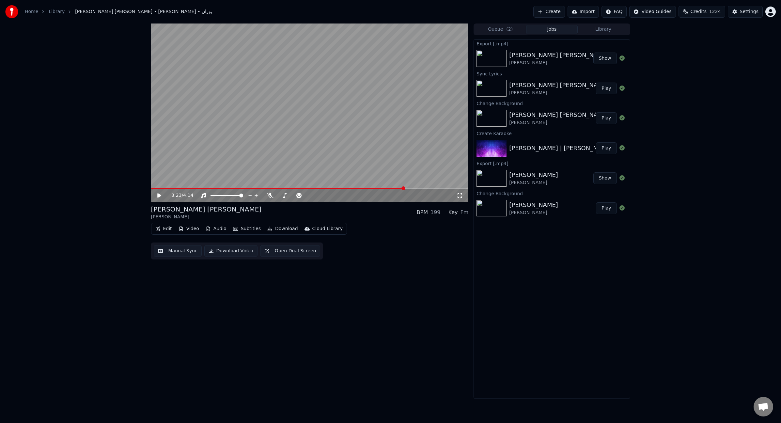
click at [165, 228] on button "Edit" at bounding box center [164, 228] width 22 height 9
click at [168, 239] on div "Edit Lyrics" at bounding box center [186, 242] width 66 height 10
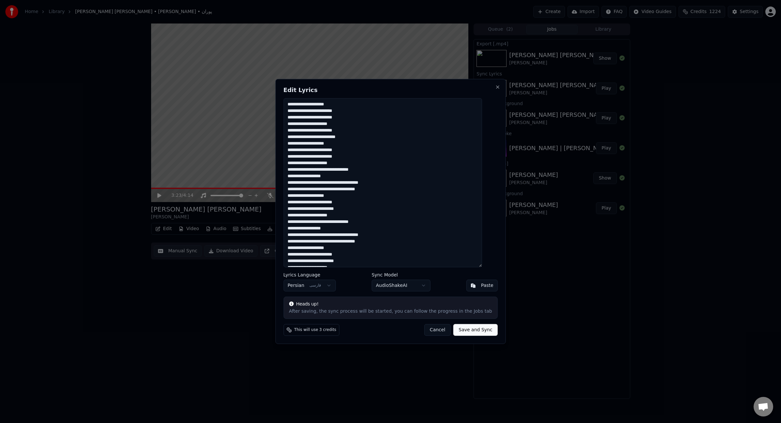
click at [416, 161] on textarea "**********" at bounding box center [382, 182] width 198 height 169
click at [435, 329] on button "Cancel" at bounding box center [437, 330] width 26 height 12
